Goal: Information Seeking & Learning: Learn about a topic

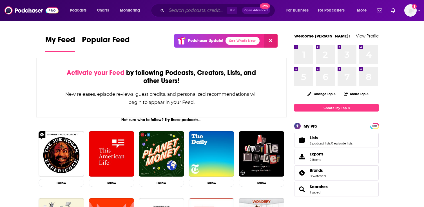
click at [177, 12] on input "Search podcasts, credits, & more..." at bounding box center [196, 10] width 61 height 9
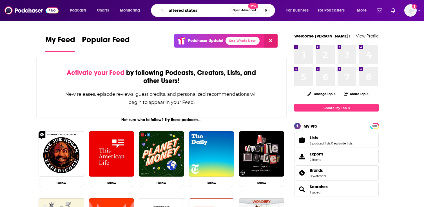
type input "altered states"
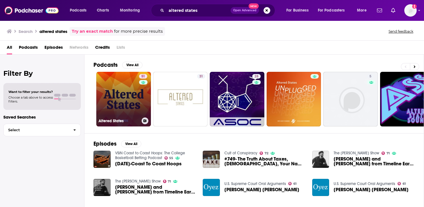
click at [109, 94] on link "51 Altered States" at bounding box center [123, 99] width 55 height 55
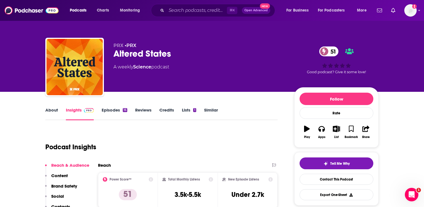
scroll to position [6, 0]
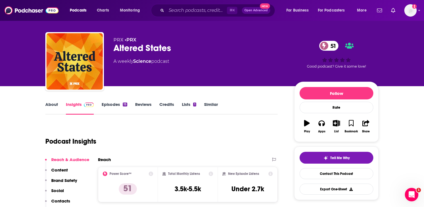
click at [113, 102] on link "Episodes 15" at bounding box center [115, 108] width 26 height 13
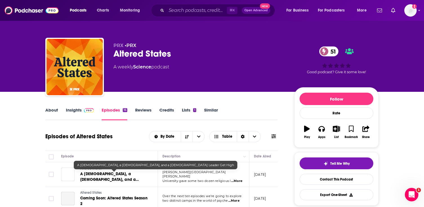
click at [126, 176] on link "A [DEMOGRAPHIC_DATA], a [DEMOGRAPHIC_DATA], and a [DEMOGRAPHIC_DATA] Leader Get…" at bounding box center [114, 176] width 68 height 11
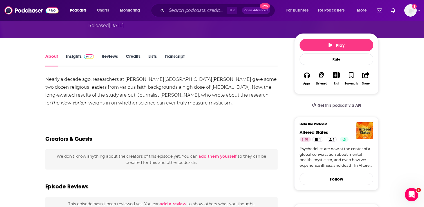
scroll to position [57, 0]
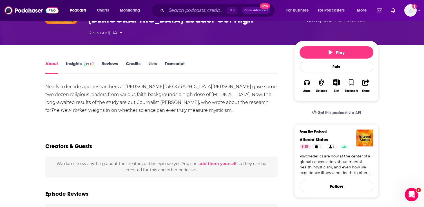
click at [177, 61] on link "Transcript" at bounding box center [175, 67] width 20 height 13
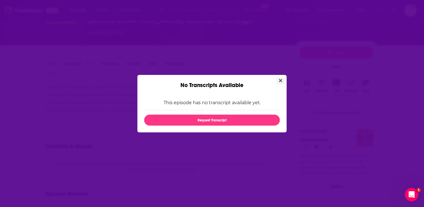
click at [279, 79] on icon "Close" at bounding box center [280, 80] width 3 height 3
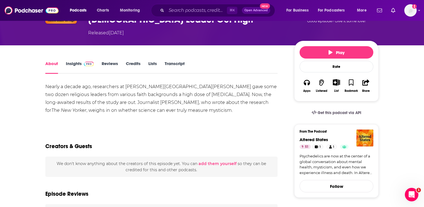
scroll to position [57, 0]
